Goal: Transaction & Acquisition: Register for event/course

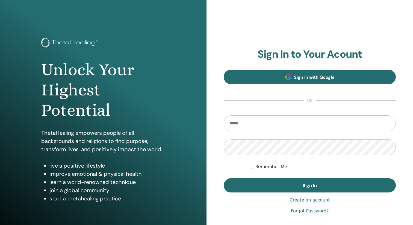
type input "**********"
click at [291, 74] on link "Sign In with Google" at bounding box center [310, 77] width 172 height 14
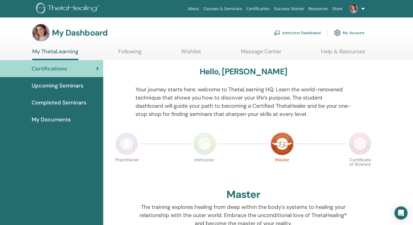
click at [235, 10] on link "Courses & Seminars" at bounding box center [222, 9] width 43 height 10
